Goal: Information Seeking & Learning: Learn about a topic

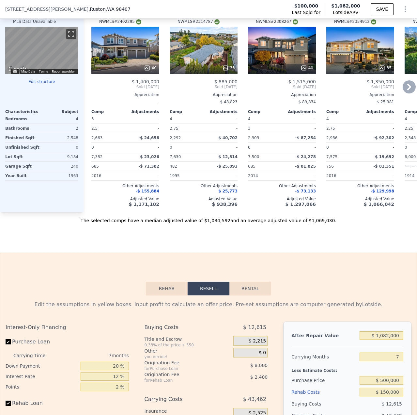
scroll to position [716, 0]
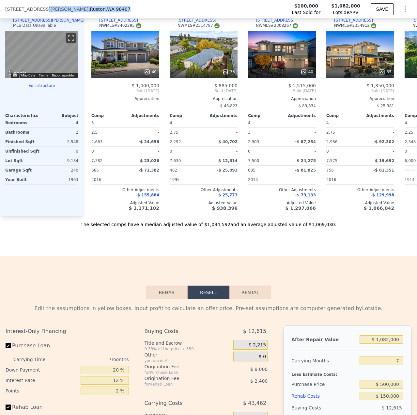
type input "$ 0"
type input "$ 889,342"
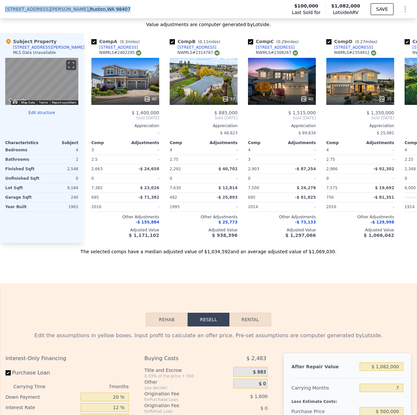
drag, startPoint x: 41, startPoint y: 4, endPoint x: 11, endPoint y: 9, distance: 30.8
click at [3, 9] on div "[STREET_ADDRESS][PERSON_NAME] Last Sold for $100,000 Lotside ARV $1,082,000 SAVE" at bounding box center [208, 9] width 417 height 18
copy div "[STREET_ADDRESS][PERSON_NAME]"
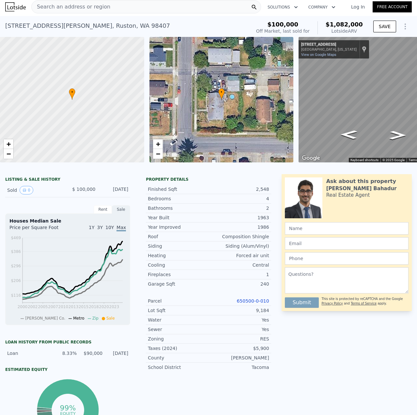
scroll to position [0, 0]
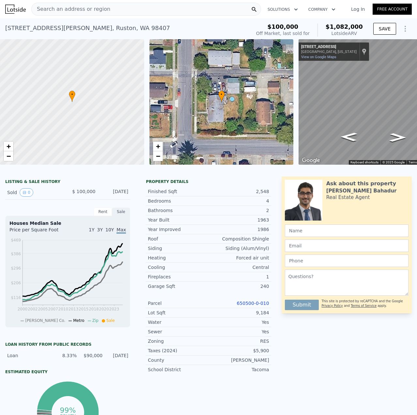
click at [95, 10] on span "Search an address or region" at bounding box center [71, 9] width 79 height 8
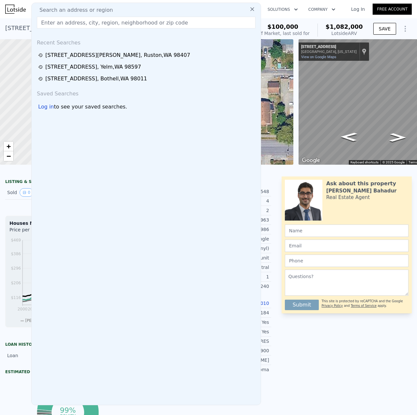
click at [94, 22] on input "text" at bounding box center [146, 23] width 219 height 12
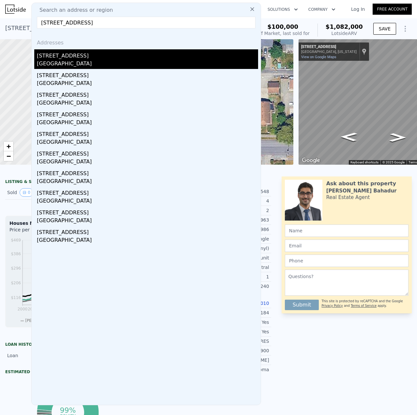
type input "[STREET_ADDRESS]"
click at [73, 63] on div "[GEOGRAPHIC_DATA]" at bounding box center [147, 64] width 221 height 9
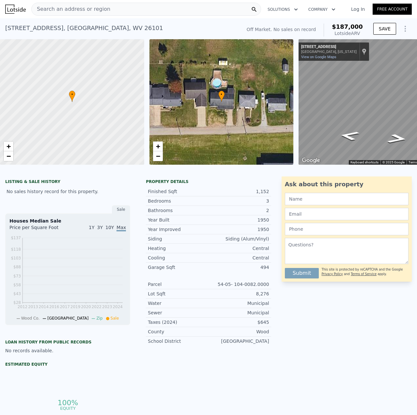
click at [75, 10] on span "Search an address or region" at bounding box center [71, 9] width 79 height 8
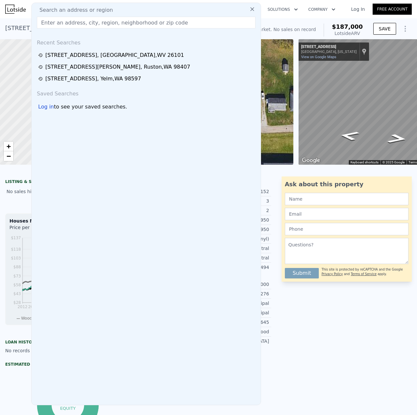
drag, startPoint x: 75, startPoint y: 10, endPoint x: 55, endPoint y: 19, distance: 22.1
click at [55, 19] on input "text" at bounding box center [146, 23] width 219 height 12
paste input "[STREET_ADDRESS]"
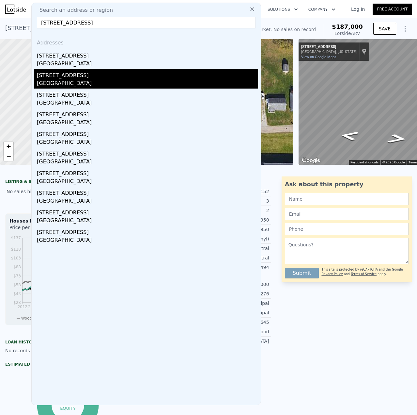
type input "[STREET_ADDRESS]"
click at [84, 78] on div "[STREET_ADDRESS]" at bounding box center [147, 74] width 221 height 10
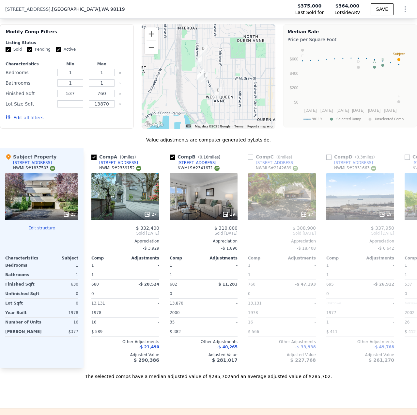
scroll to position [651, 0]
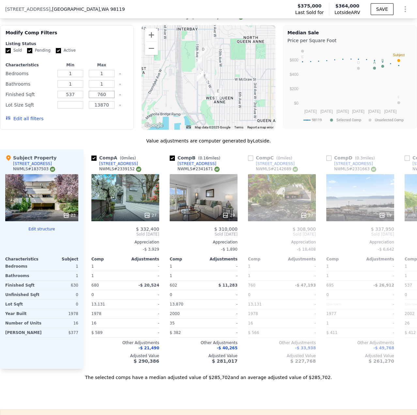
click at [107, 98] on input "760" at bounding box center [102, 94] width 26 height 7
type input "7"
type input "2000"
click at [79, 114] on button "Update Search" at bounding box center [103, 118] width 49 height 9
checkbox input "false"
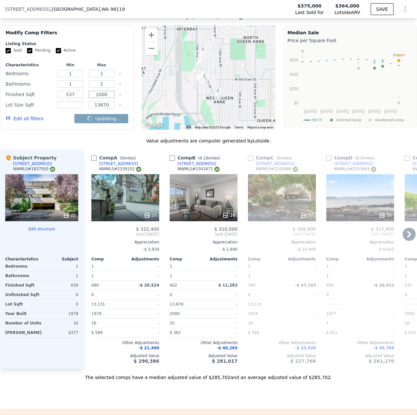
checkbox input "false"
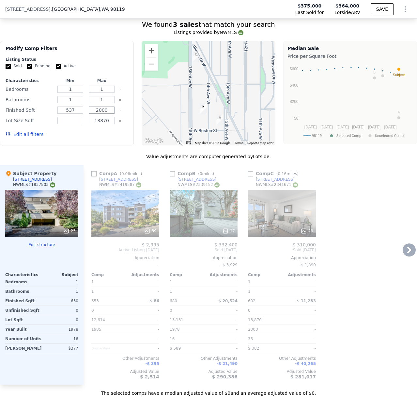
scroll to position [553, 0]
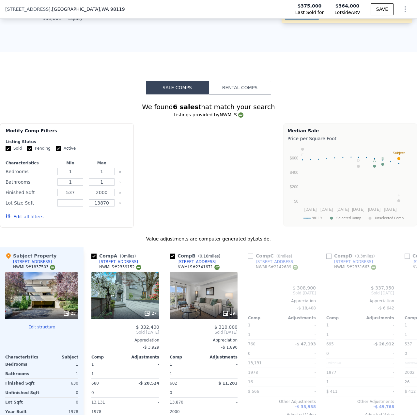
type input "760"
checkbox input "true"
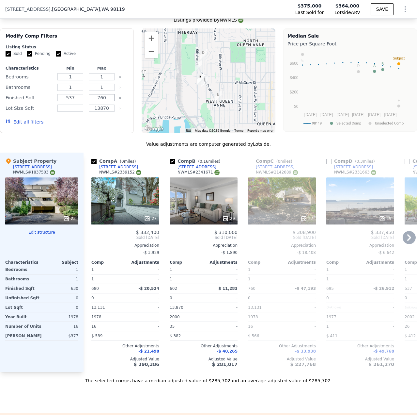
scroll to position [684, 0]
